Goal: Information Seeking & Learning: Understand process/instructions

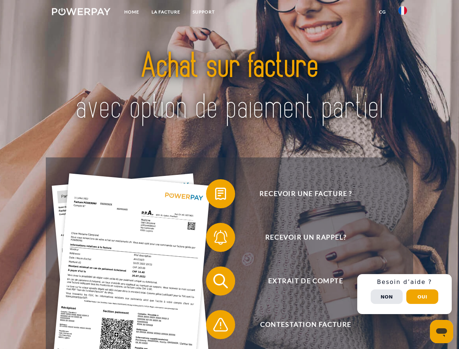
click at [81, 13] on img at bounding box center [81, 11] width 59 height 7
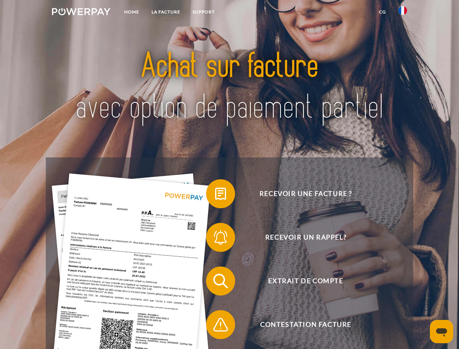
click at [403, 13] on img at bounding box center [402, 10] width 9 height 9
click at [382, 12] on link "CG" at bounding box center [382, 11] width 19 height 13
click at [215, 195] on span at bounding box center [210, 194] width 36 height 36
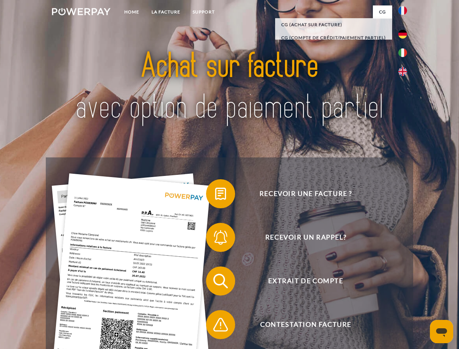
click at [215, 239] on span at bounding box center [210, 237] width 36 height 36
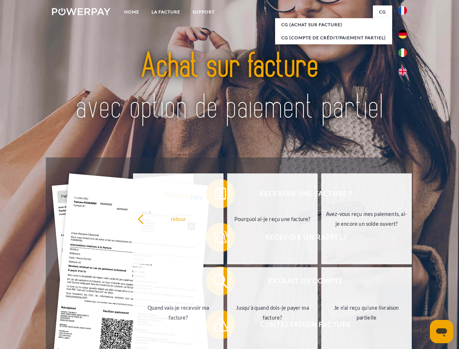
click at [227, 282] on link "Jusqu'à quand dois-je payer ma facture?" at bounding box center [272, 312] width 90 height 91
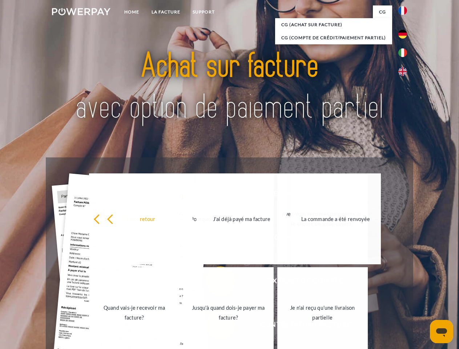
click at [215, 326] on span at bounding box center [210, 324] width 36 height 36
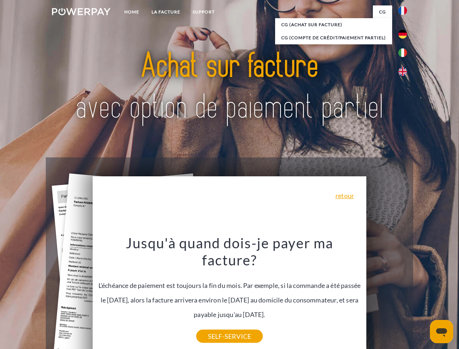
click at [404, 294] on div "Recevoir une facture ? Recevoir un rappel? Extrait de compte retour" at bounding box center [229, 302] width 367 height 291
click at [387, 295] on span "Extrait de compte" at bounding box center [306, 280] width 178 height 29
click at [422, 297] on header "Home LA FACTURE Support" at bounding box center [229, 251] width 459 height 502
